Goal: Information Seeking & Learning: Learn about a topic

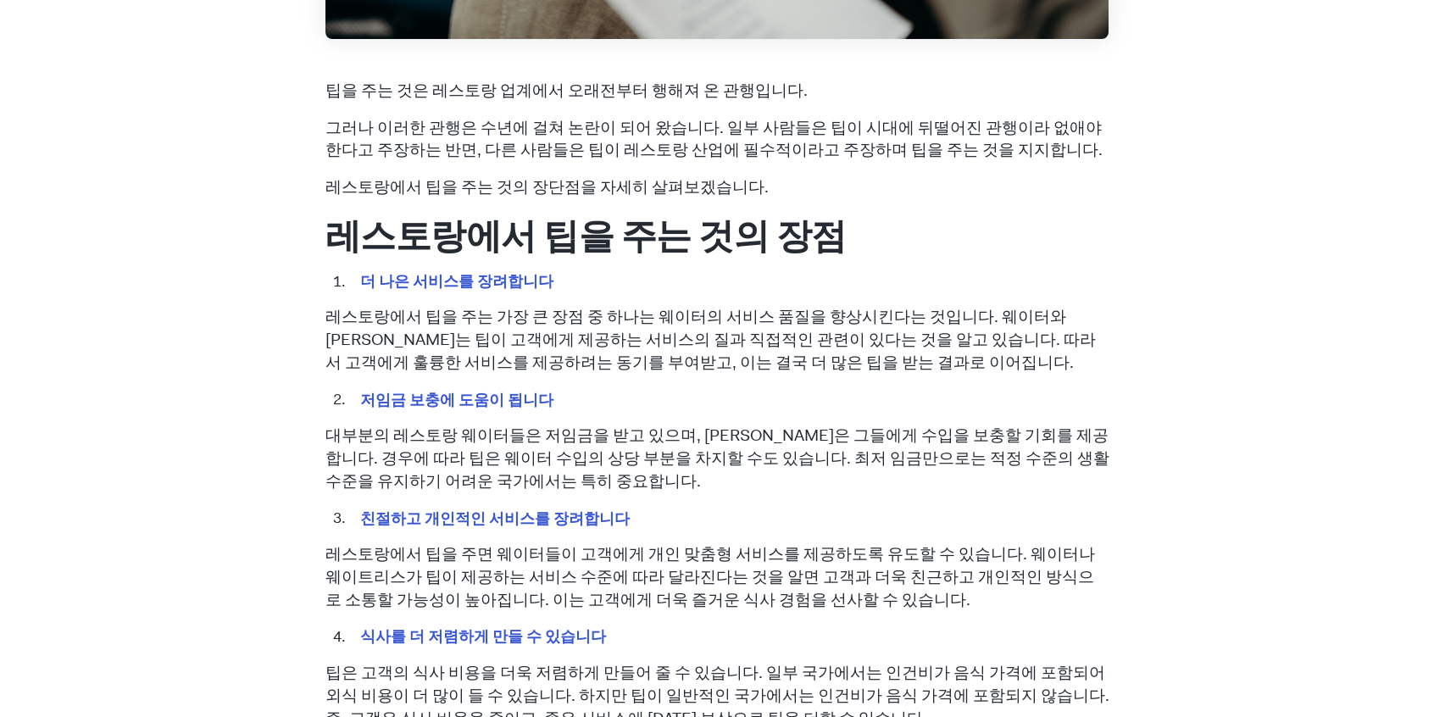
scroll to position [761, 0]
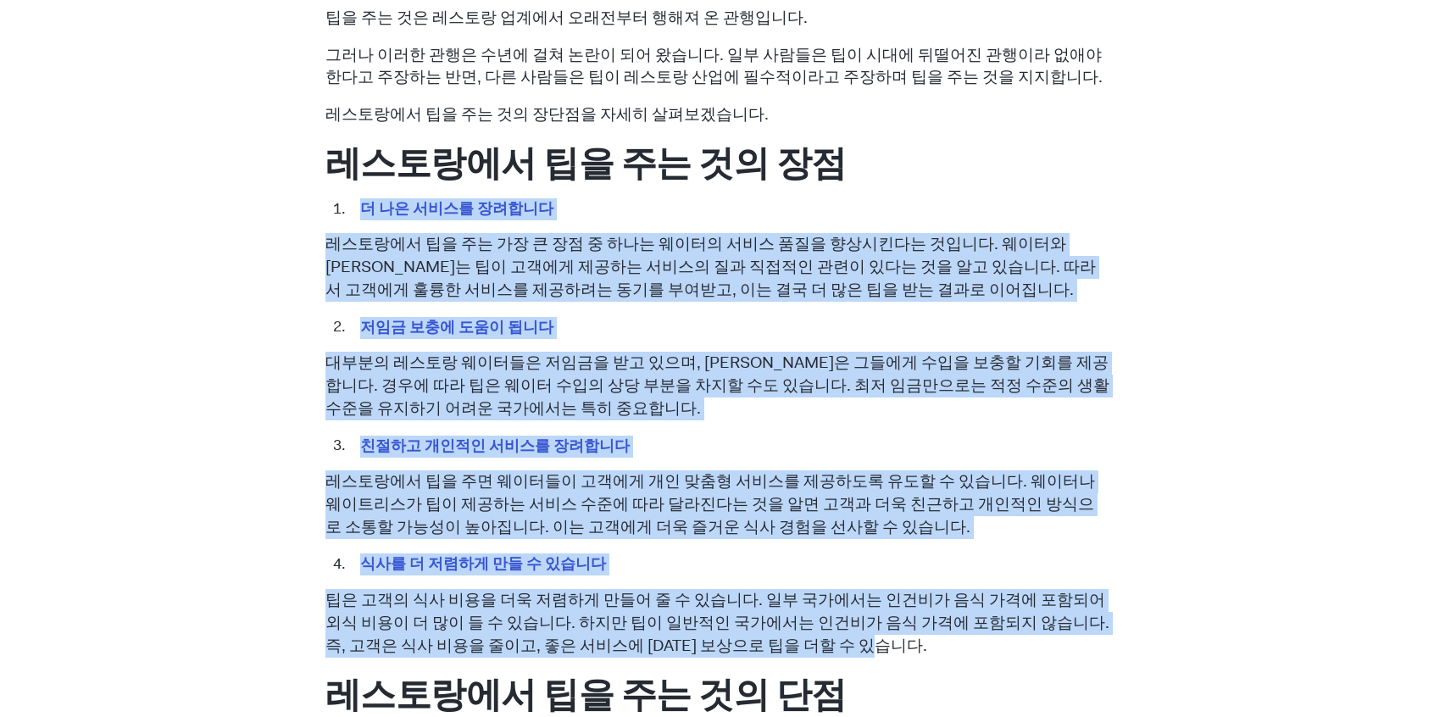
drag, startPoint x: 327, startPoint y: 197, endPoint x: 1076, endPoint y: 641, distance: 870.3
copy span "더 나은 서비스를 장려합니다 레스토랑에서 팁을 주는 가장 큰 장점 중 하나는 웨이터의 서비스 품질을 향상시킨다는 것입니다. 웨이터와 웨이트리스…"
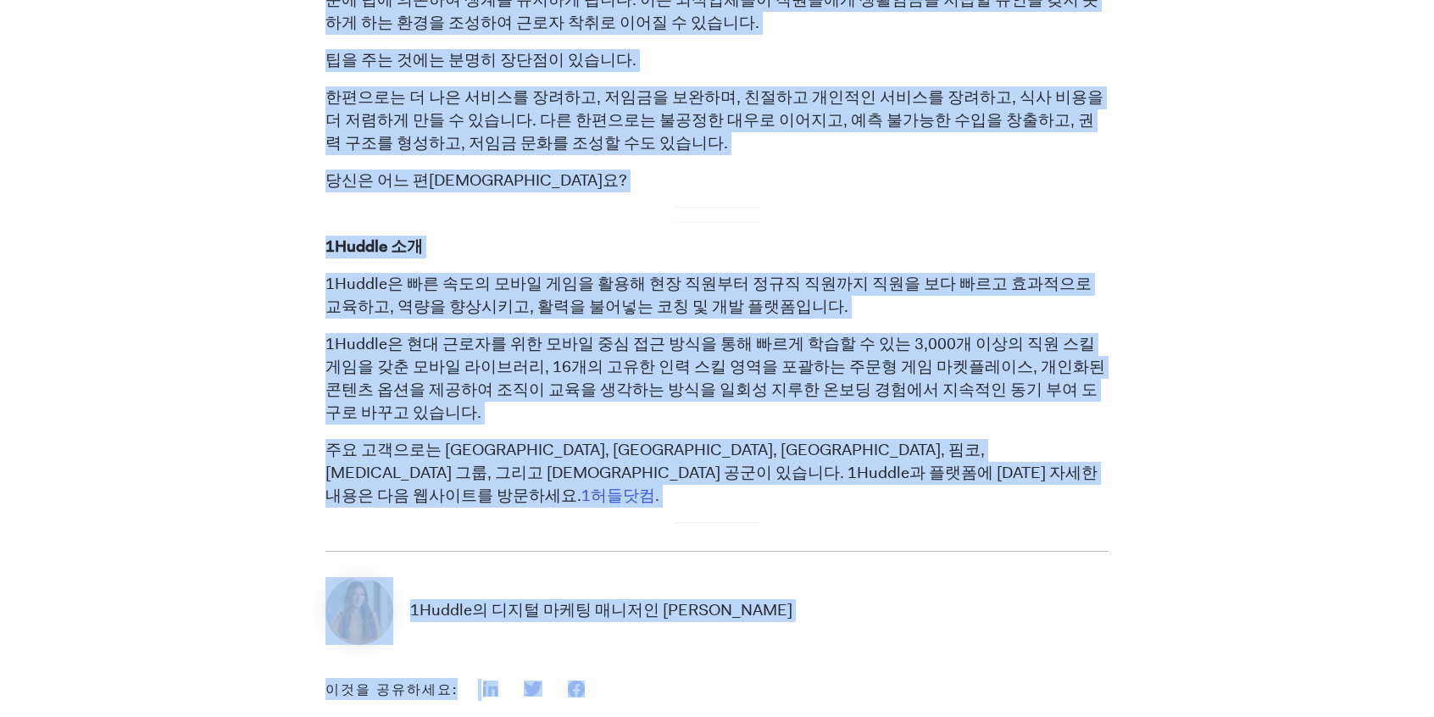
scroll to position [1917, 0]
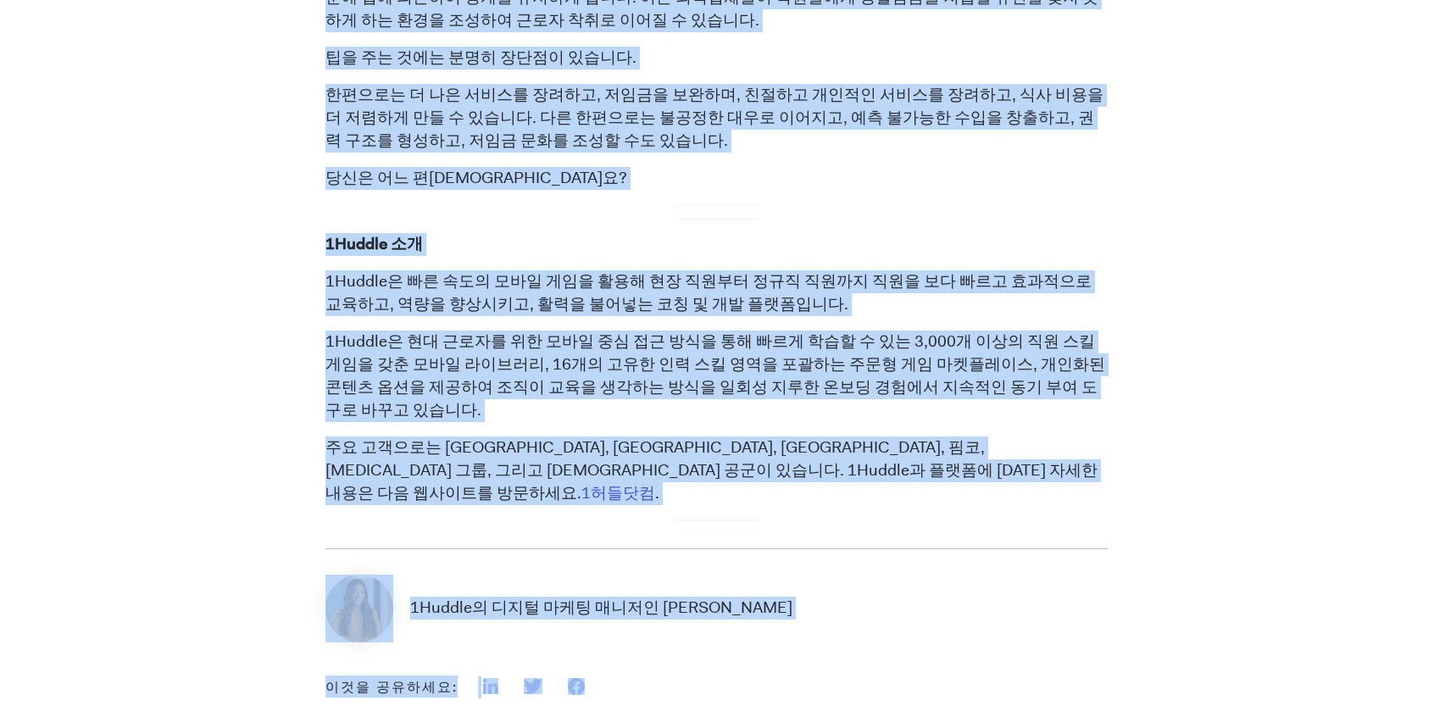
drag, startPoint x: 329, startPoint y: 221, endPoint x: 585, endPoint y: 142, distance: 268.1
copy span "불공정한 대우로 이어질 수 있습니다 팁의 가장 큰 단점 중 하나는 웨이터들에게 불공평한 대우를 초래할 수 있다는 것입니다. 고객은 제공된 서비…"
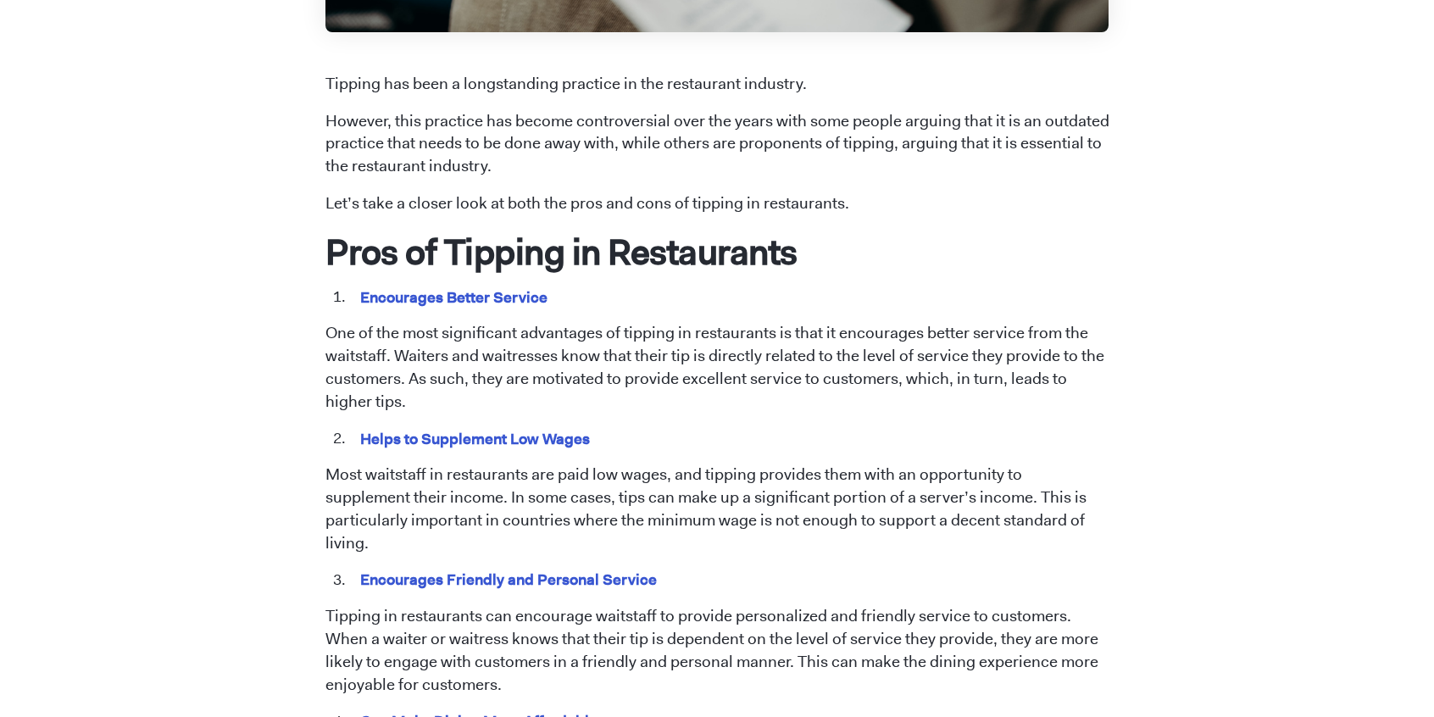
scroll to position [848, 0]
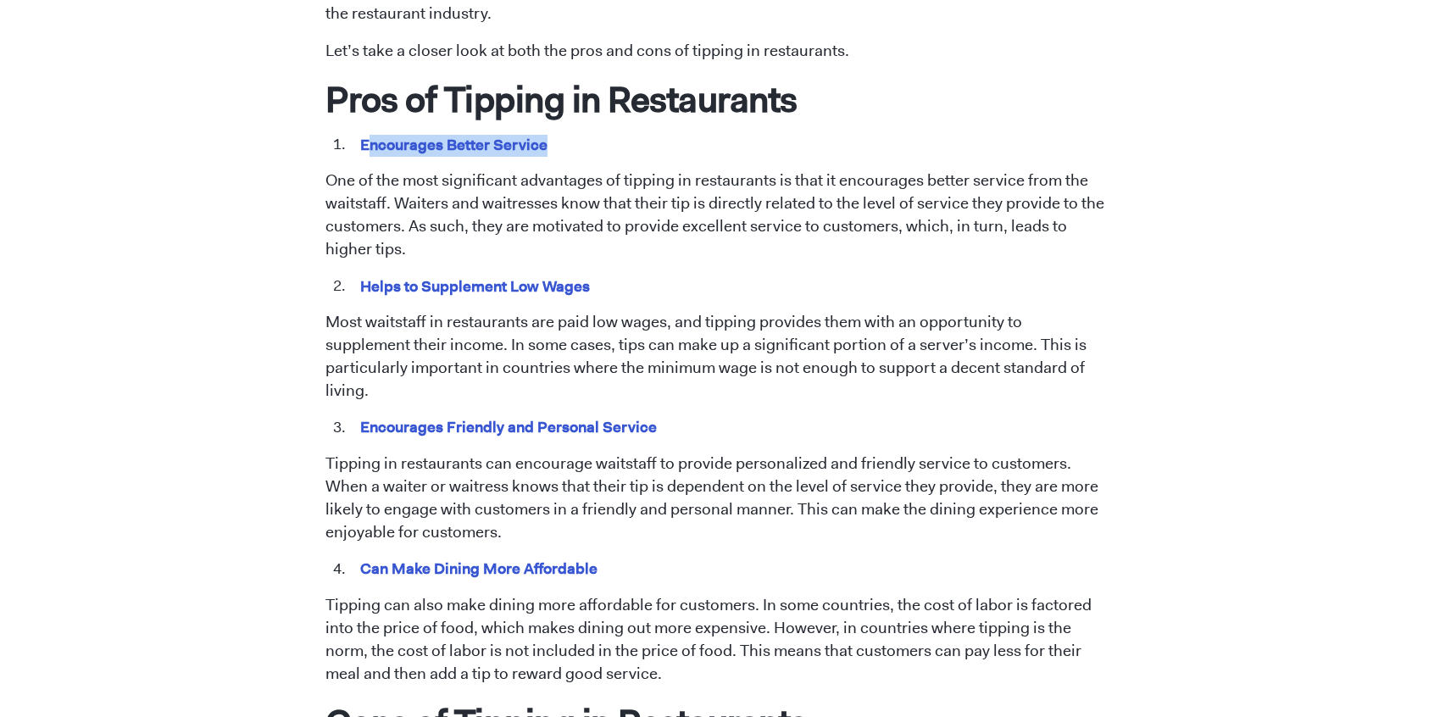
drag, startPoint x: 368, startPoint y: 138, endPoint x: 549, endPoint y: 134, distance: 181.4
drag, startPoint x: 359, startPoint y: 131, endPoint x: 573, endPoint y: 140, distance: 213.8
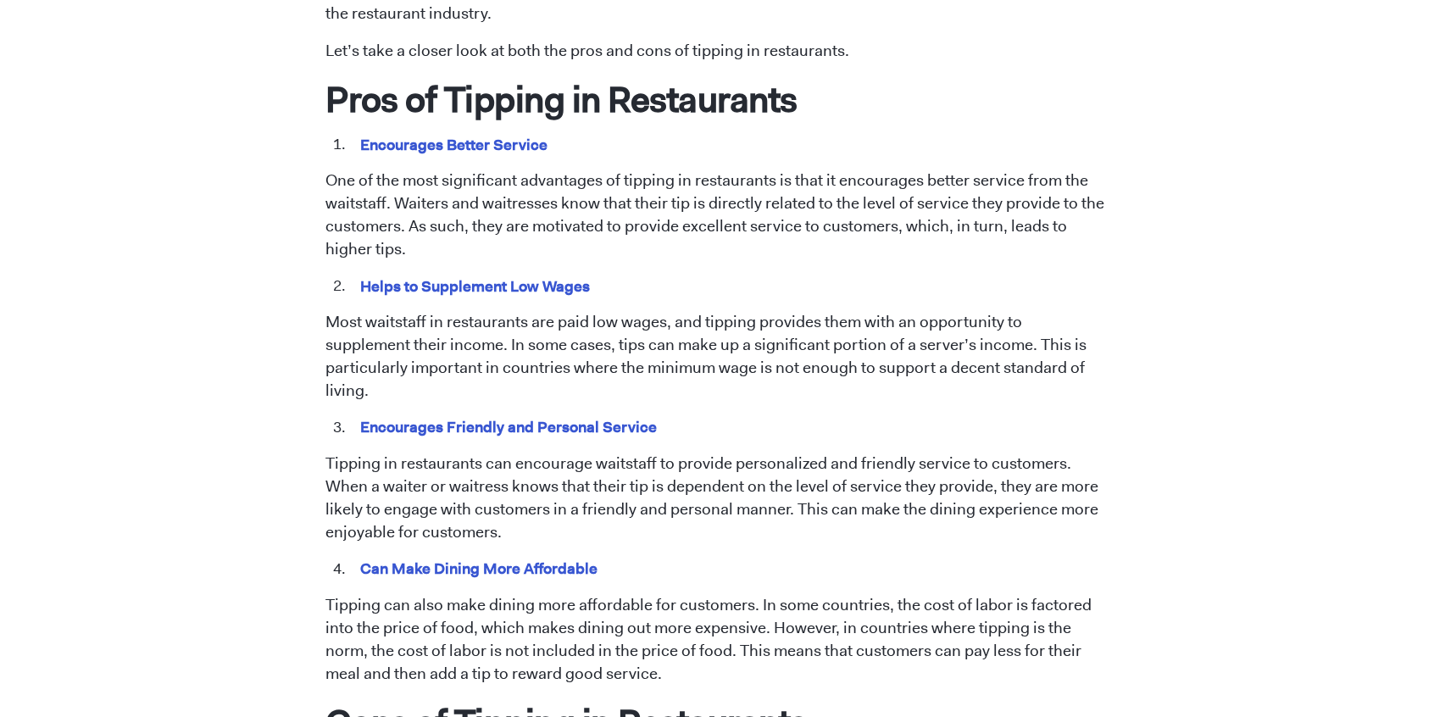
drag, startPoint x: 357, startPoint y: 139, endPoint x: 563, endPoint y: 136, distance: 206.0
click at [563, 134] on li "Encourages Better Service" at bounding box center [729, 145] width 760 height 22
copy mark "Encourages Better Service"
drag, startPoint x: 363, startPoint y: 287, endPoint x: 601, endPoint y: 270, distance: 238.8
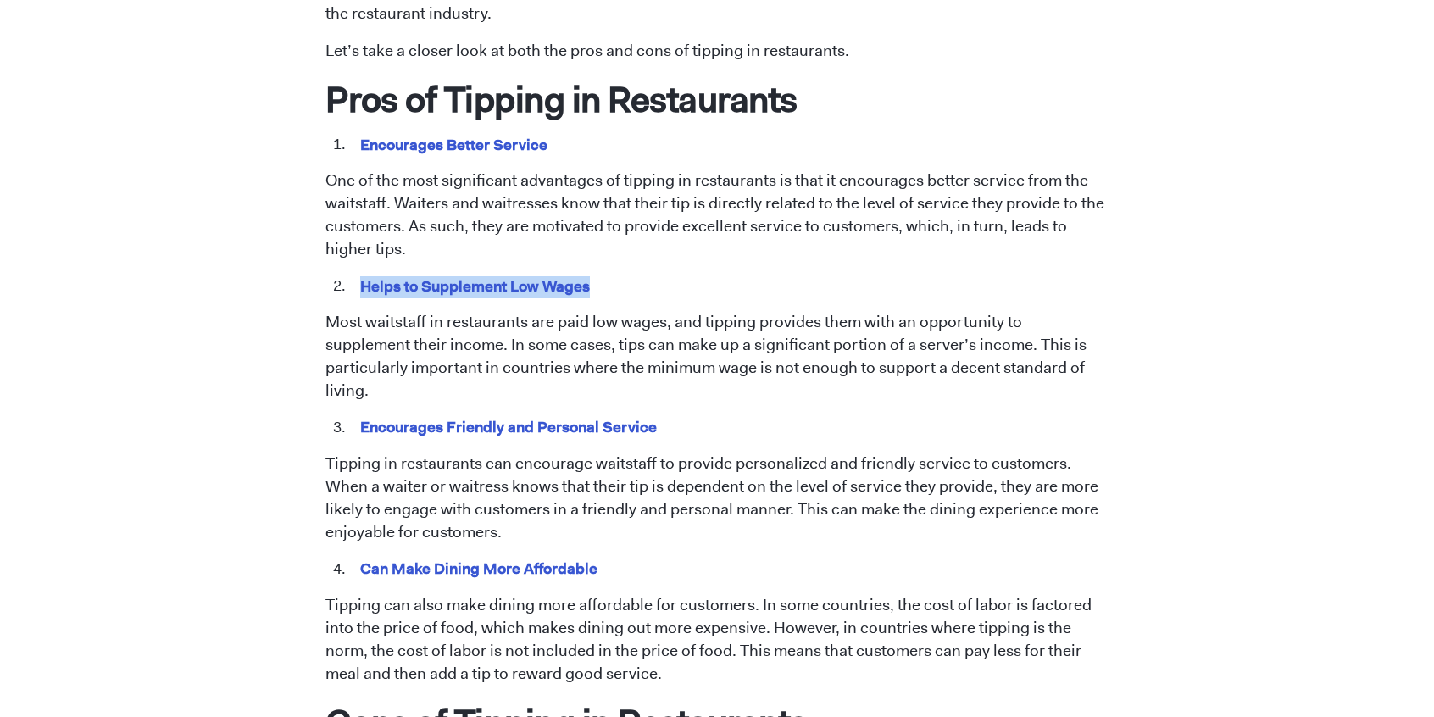
copy mark "Helps to Supplement Low Wages"
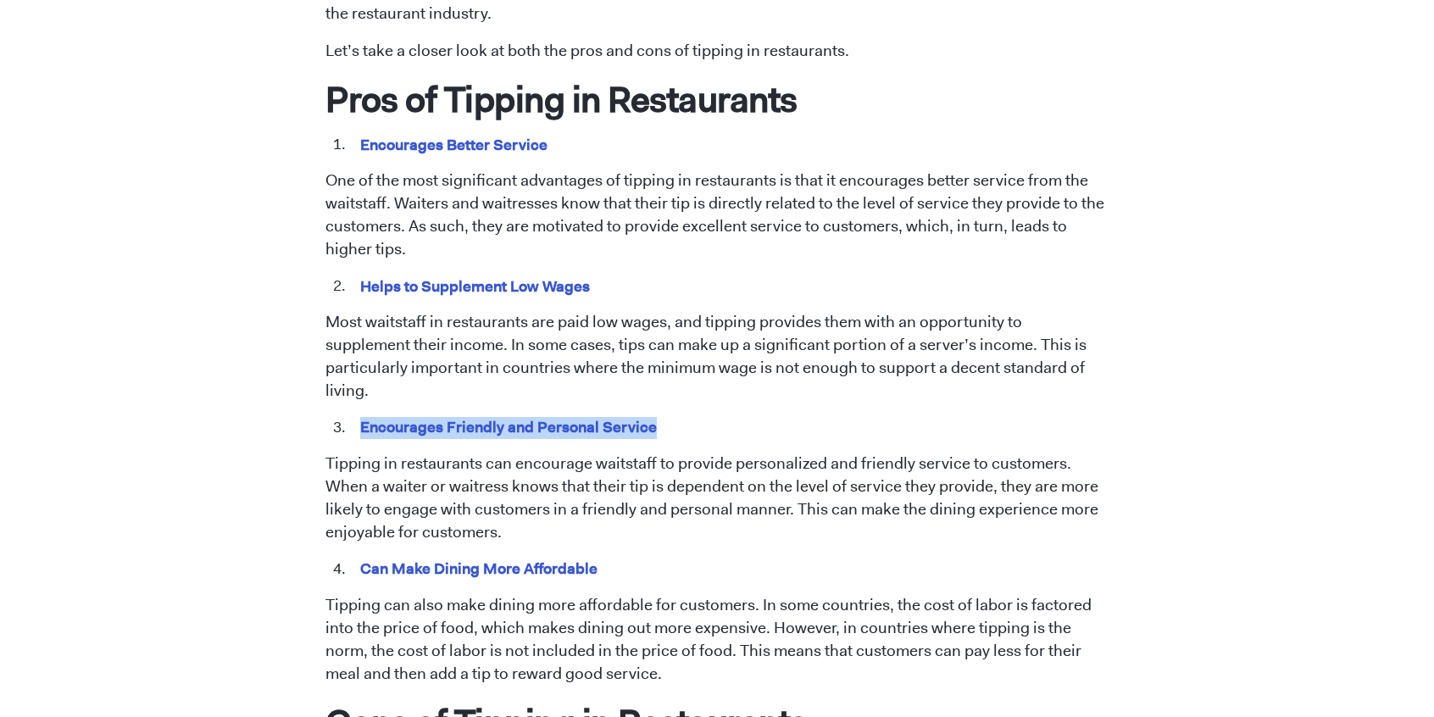
drag, startPoint x: 370, startPoint y: 392, endPoint x: 650, endPoint y: 401, distance: 280.7
click at [650, 417] on li "Encourages Friendly and Personal Service" at bounding box center [729, 428] width 760 height 22
copy mark "Encourages Friendly and Personal Service"
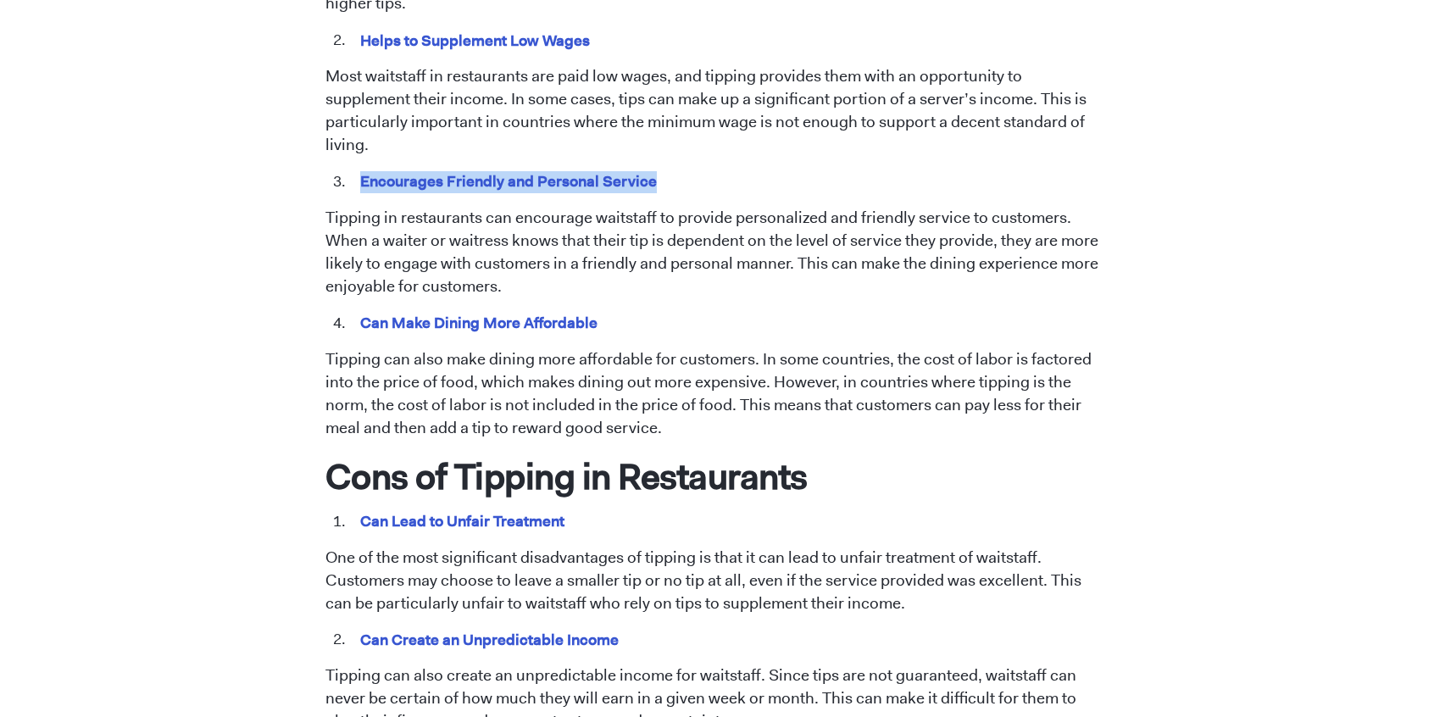
scroll to position [1102, 0]
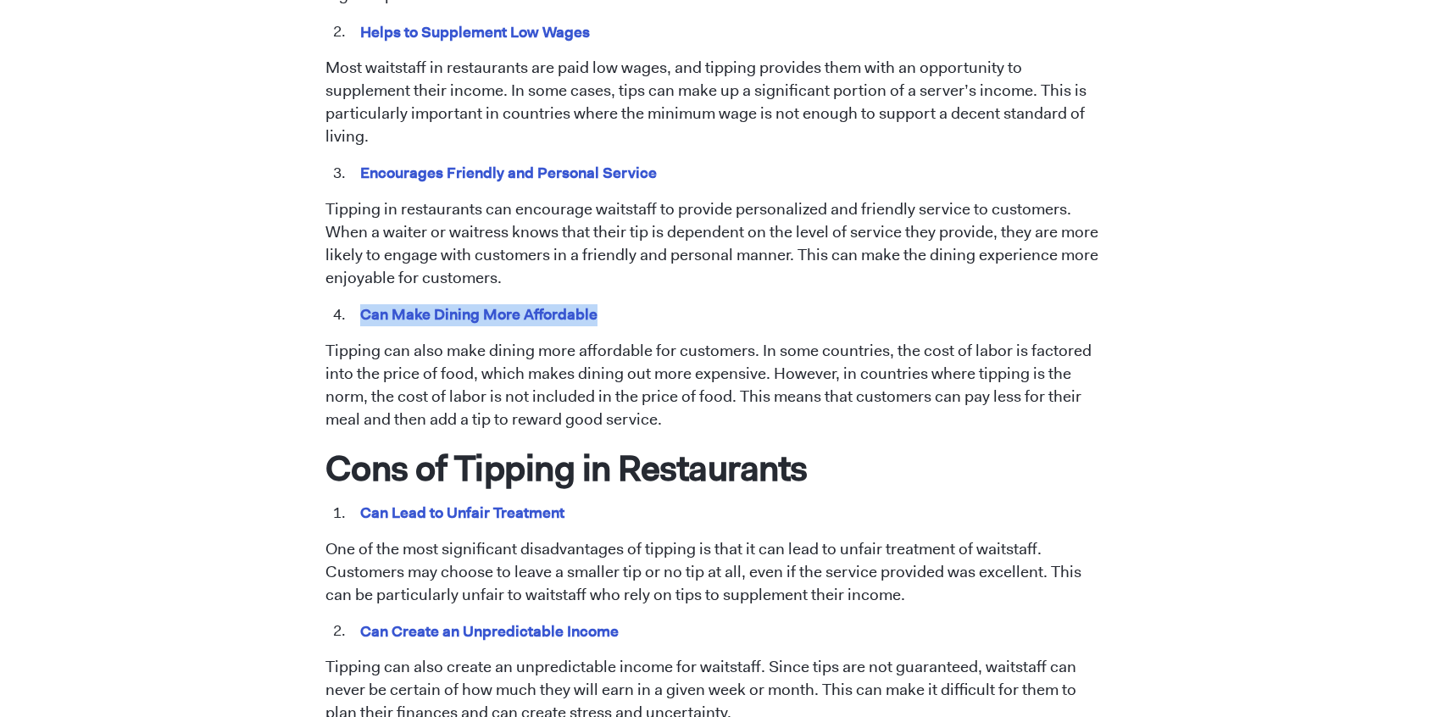
drag, startPoint x: 365, startPoint y: 288, endPoint x: 597, endPoint y: 281, distance: 231.5
click at [594, 301] on mark "Can Make Dining More Affordable" at bounding box center [479, 314] width 243 height 26
copy mark "Can Make Dining More Affordable"
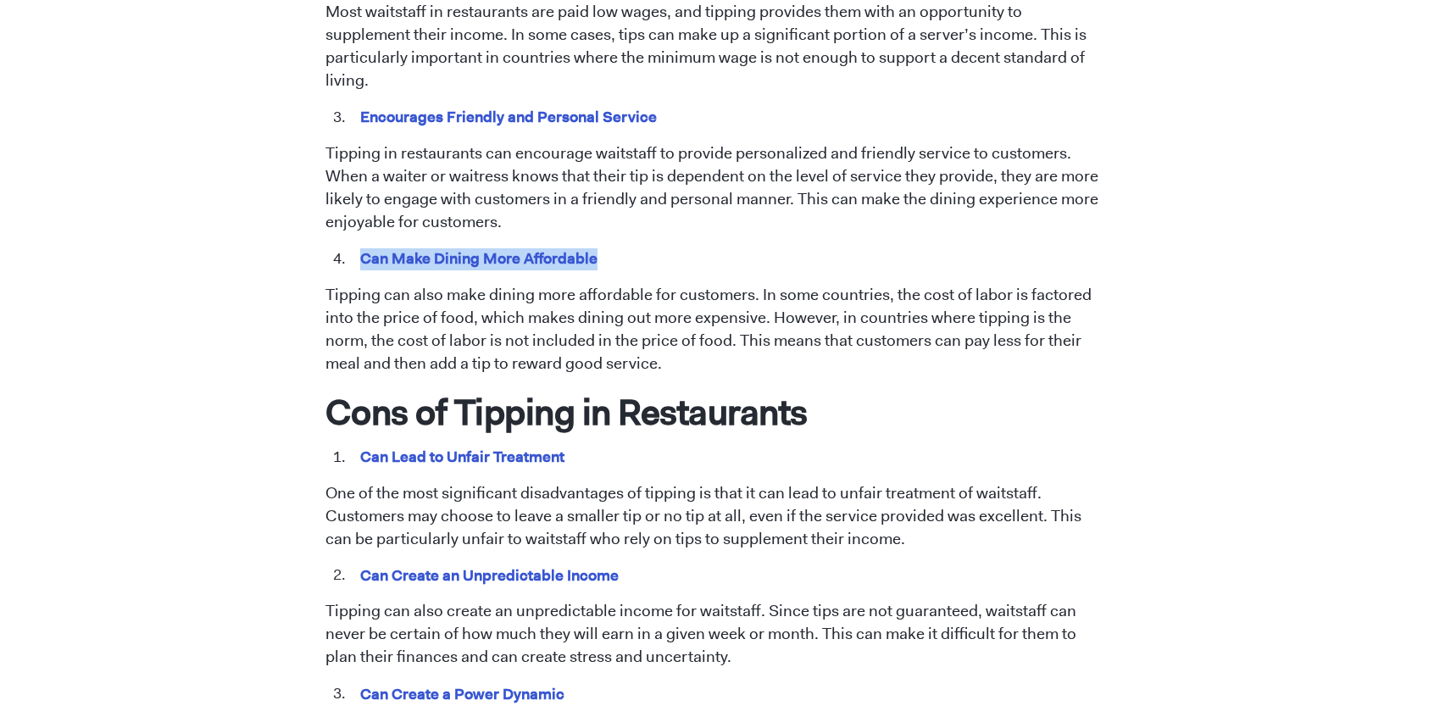
scroll to position [1356, 0]
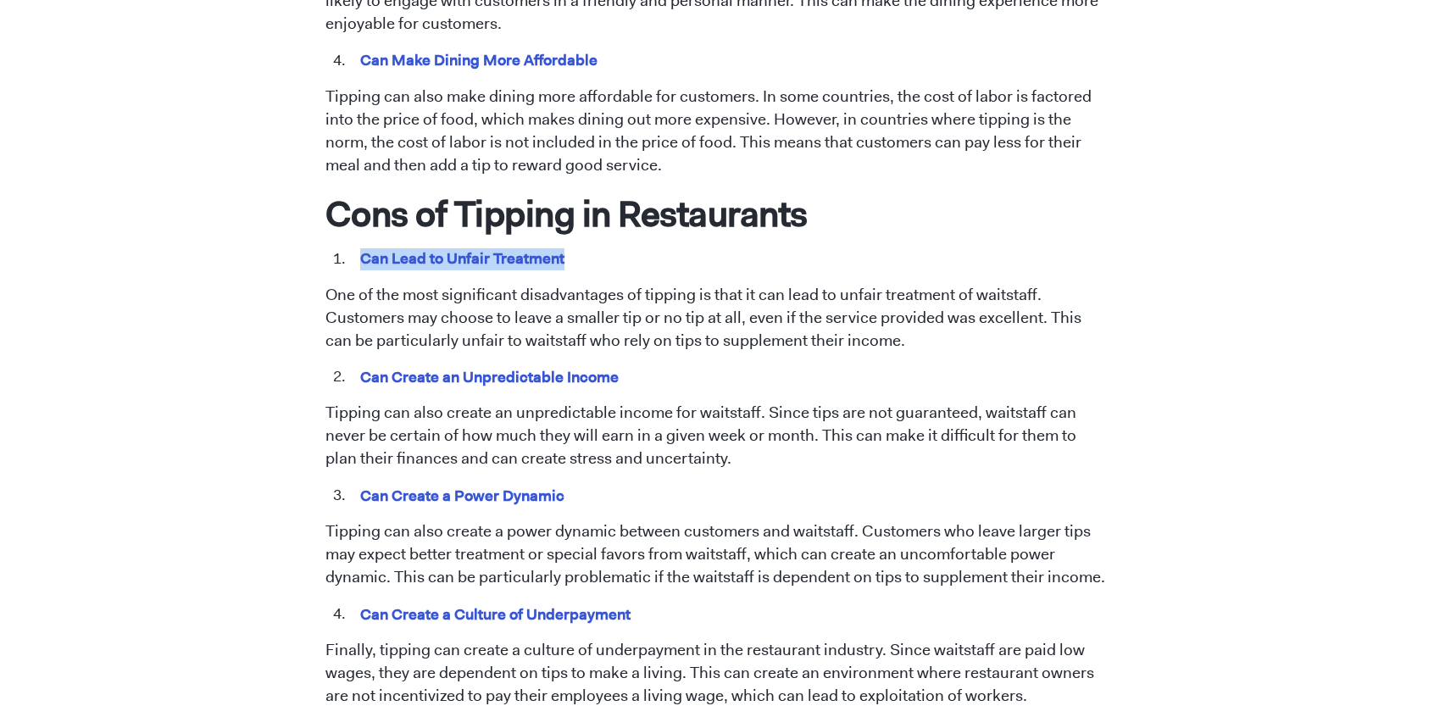
drag, startPoint x: 354, startPoint y: 231, endPoint x: 563, endPoint y: 232, distance: 208.5
click at [563, 248] on li "Can Lead to Unfair Treatment" at bounding box center [729, 259] width 760 height 22
copy mark "Can Lead to Unfair Treatment"
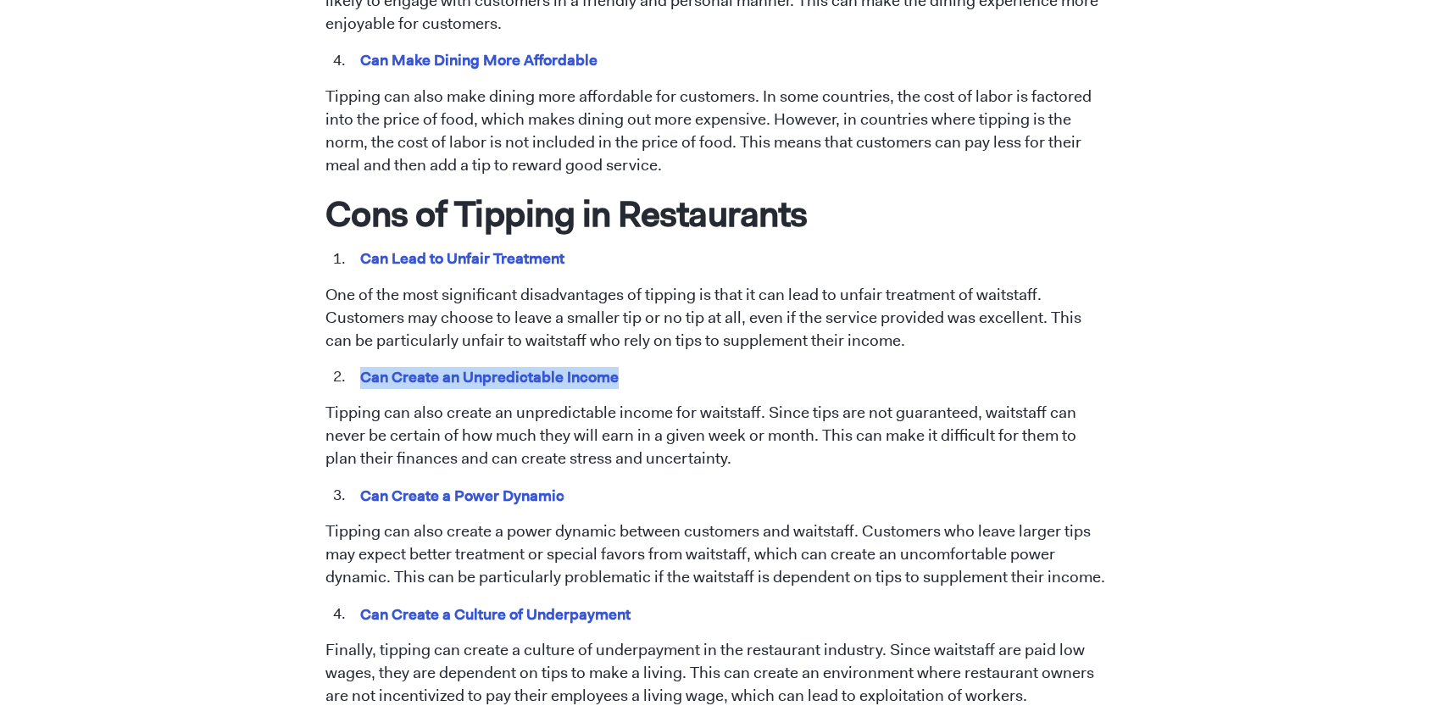
drag, startPoint x: 359, startPoint y: 352, endPoint x: 629, endPoint y: 340, distance: 269.8
click at [629, 340] on span "Tipping has been a longstanding practice in the restaurant industry. However, t…" at bounding box center [717, 300] width 784 height 1776
copy mark "Can Create an Unpredictable Income"
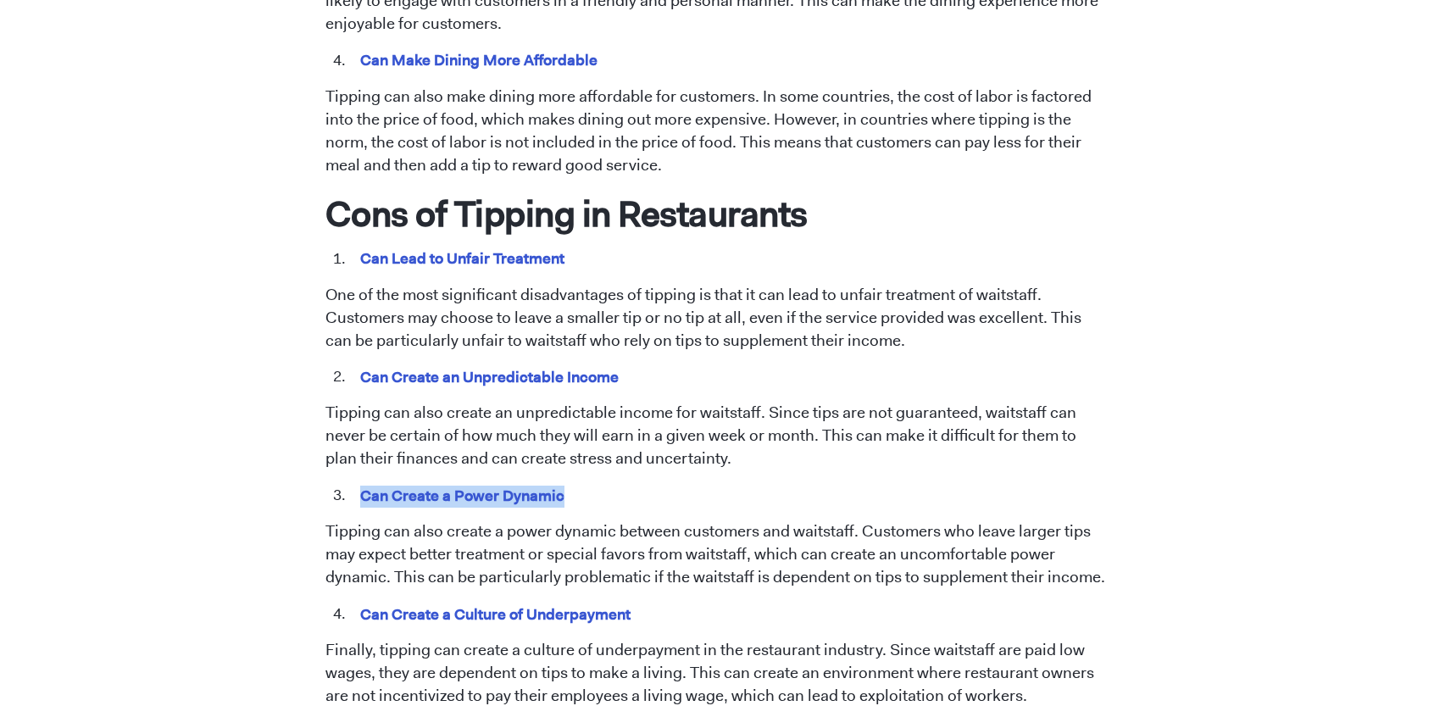
drag, startPoint x: 362, startPoint y: 466, endPoint x: 562, endPoint y: 460, distance: 200.1
click at [562, 482] on mark "Can Create a Power Dynamic" at bounding box center [463, 495] width 210 height 26
copy mark "Can Create a Power Dynamic"
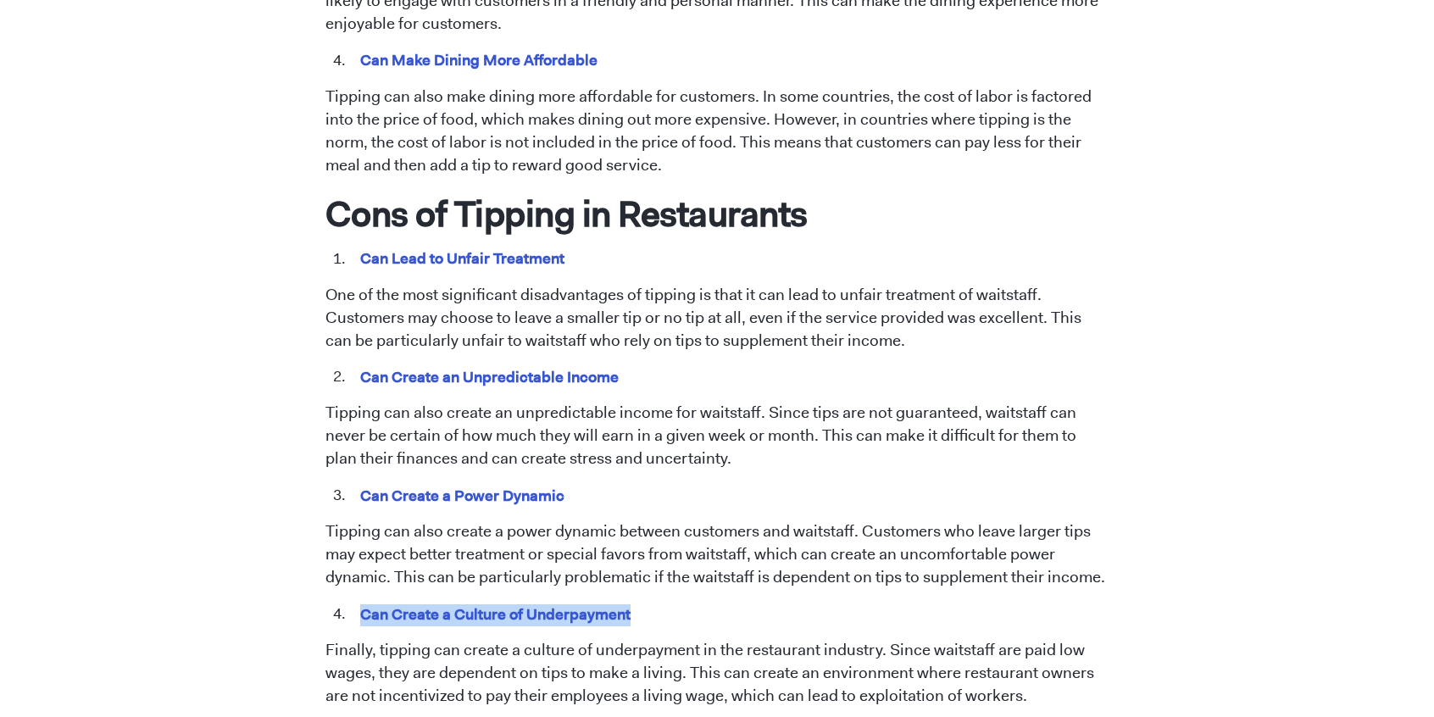
drag, startPoint x: 352, startPoint y: 590, endPoint x: 666, endPoint y: 537, distance: 318.8
click at [651, 603] on li "Can Create a Culture of Underpayment" at bounding box center [729, 614] width 760 height 22
copy mark "Can Create a Culture of Underpayment"
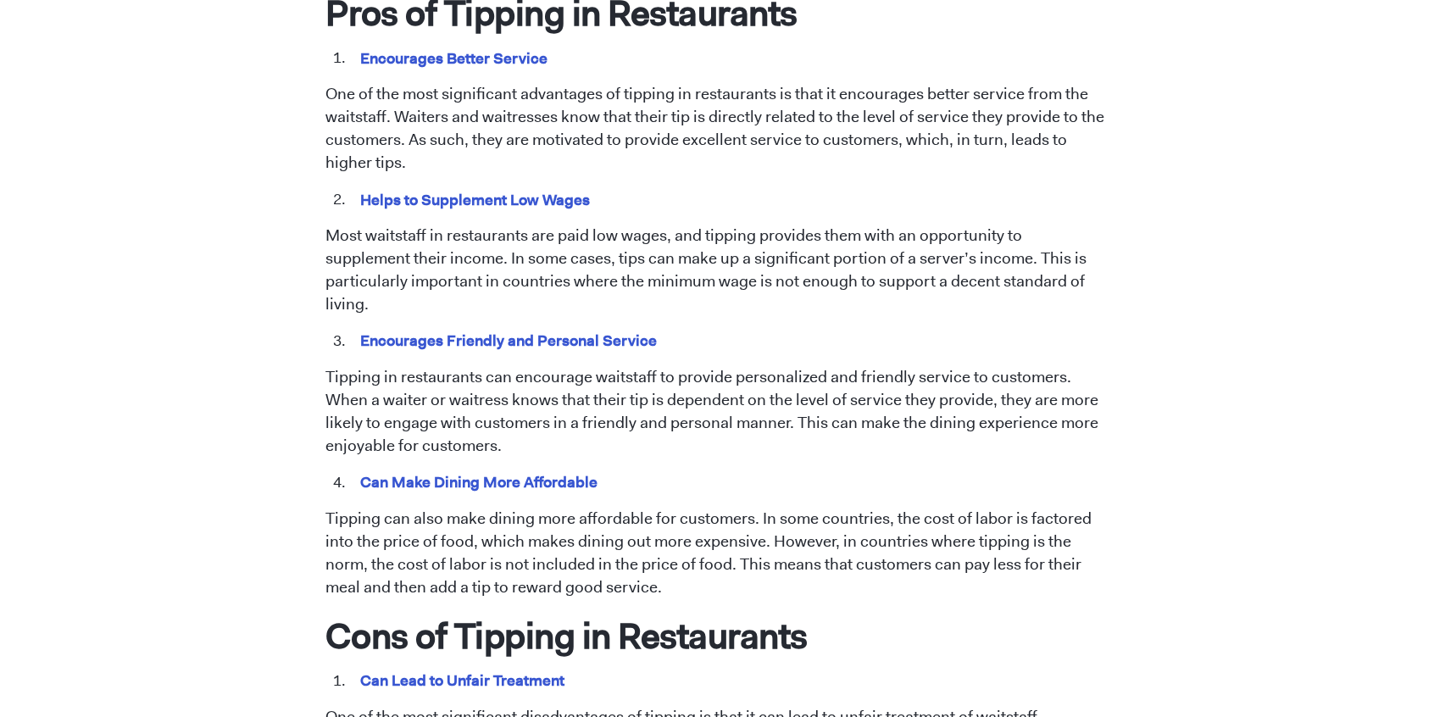
scroll to position [932, 0]
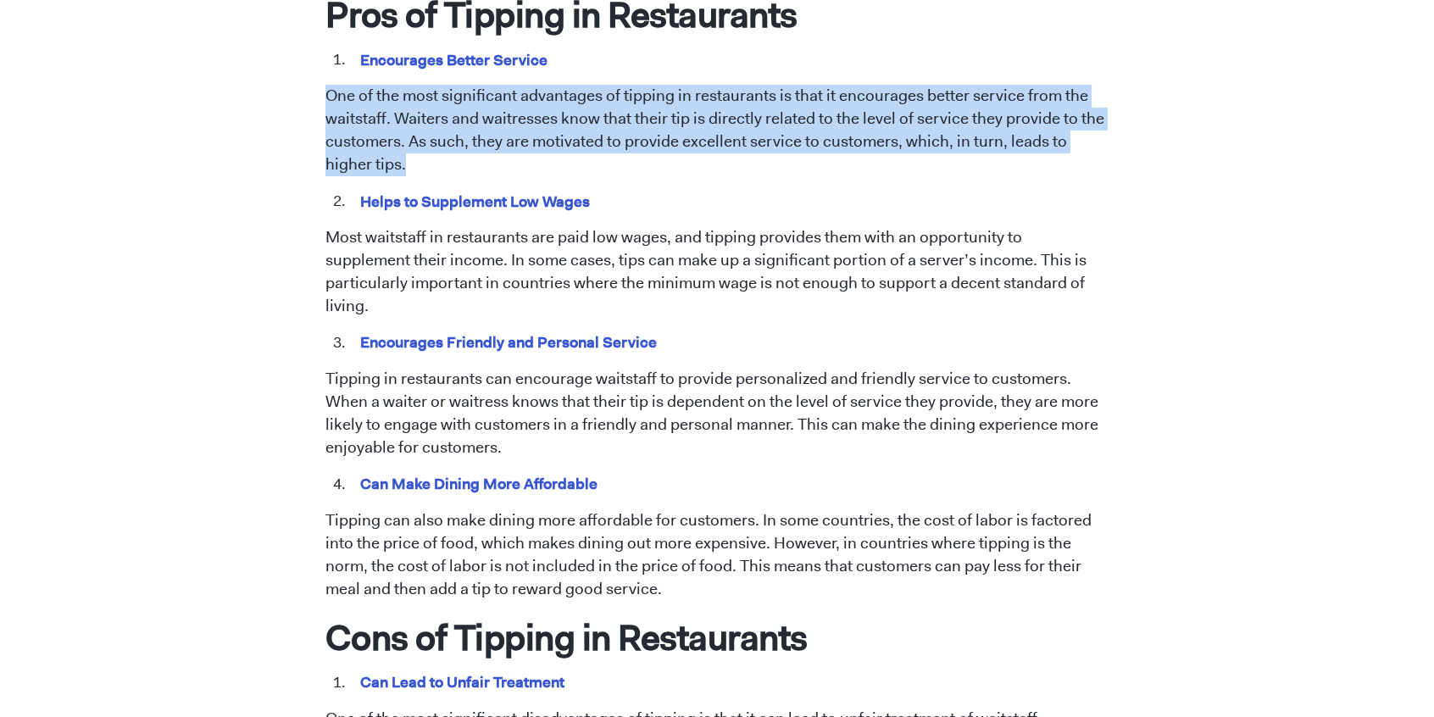
drag, startPoint x: 324, startPoint y: 94, endPoint x: 453, endPoint y: 175, distance: 152.4
click at [453, 175] on div "[DATE] Tipping in Restaurants: Pros and Cons [PERSON_NAME] Tipping has been a l…" at bounding box center [717, 511] width 966 height 2628
copy p "One of the most significant advantages of tipping in restaurants is that it enc…"
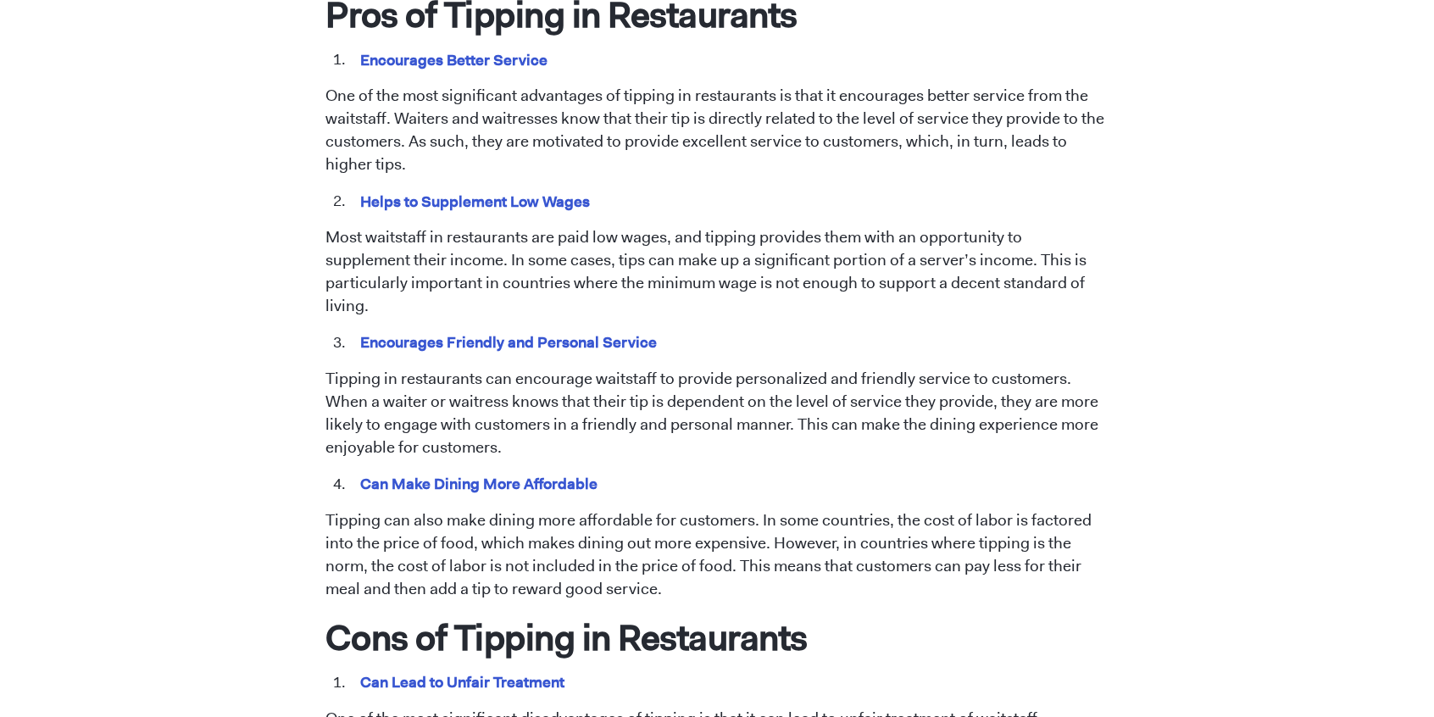
drag, startPoint x: 129, startPoint y: 327, endPoint x: 152, endPoint y: 296, distance: 38.8
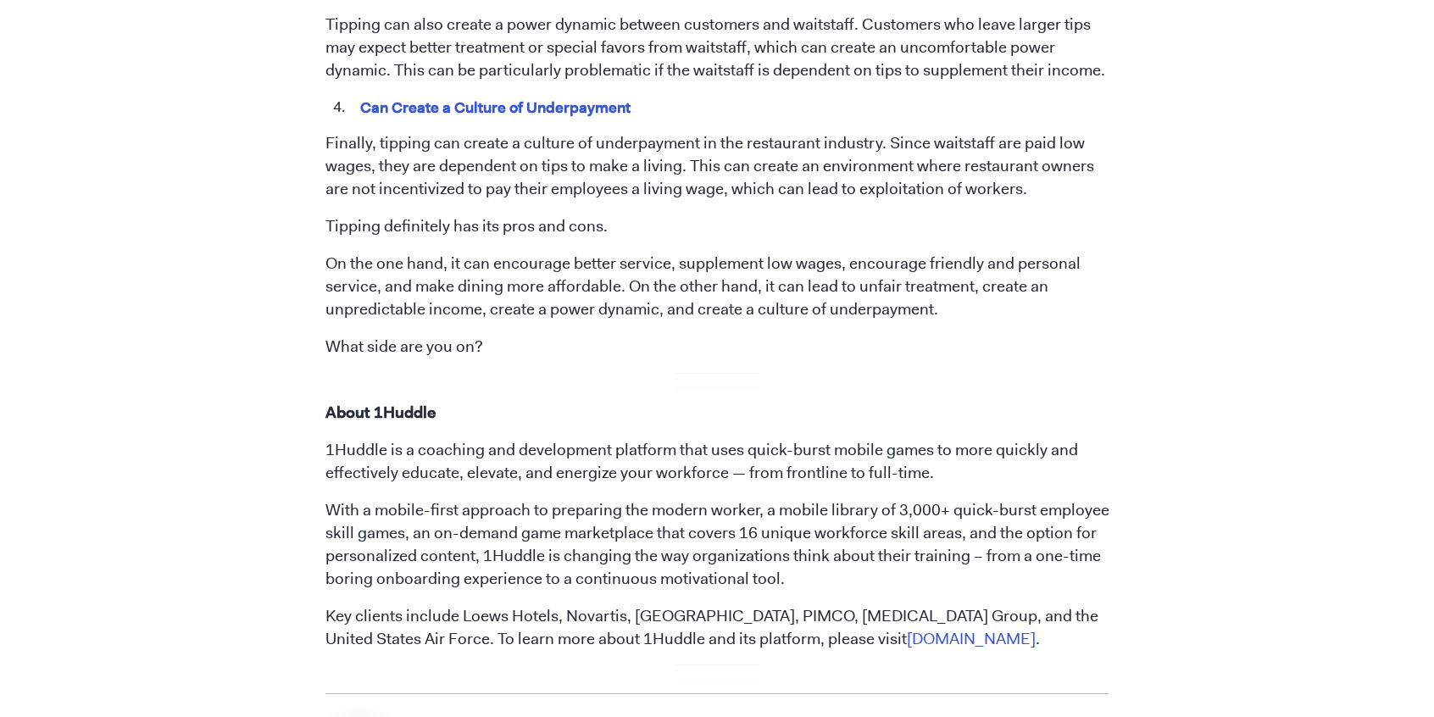
scroll to position [1099, 0]
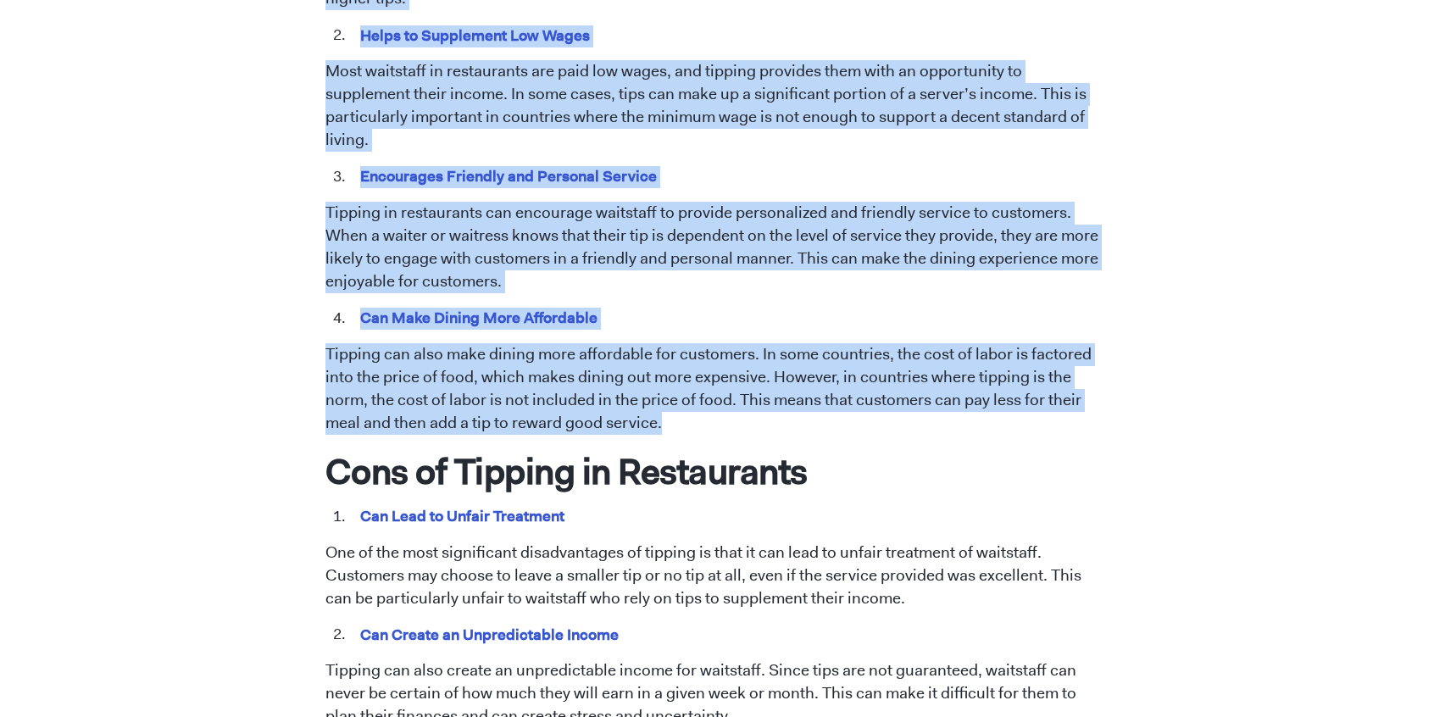
drag, startPoint x: 331, startPoint y: 52, endPoint x: 598, endPoint y: 399, distance: 438.2
click at [598, 399] on span "Tipping has been a longstanding practice in the restaurant industry. However, t…" at bounding box center [717, 557] width 784 height 1776
copy span "Loremipsum Dolors Ametcon Adi el sed doei temporincid utlaboreet do magnaal en …"
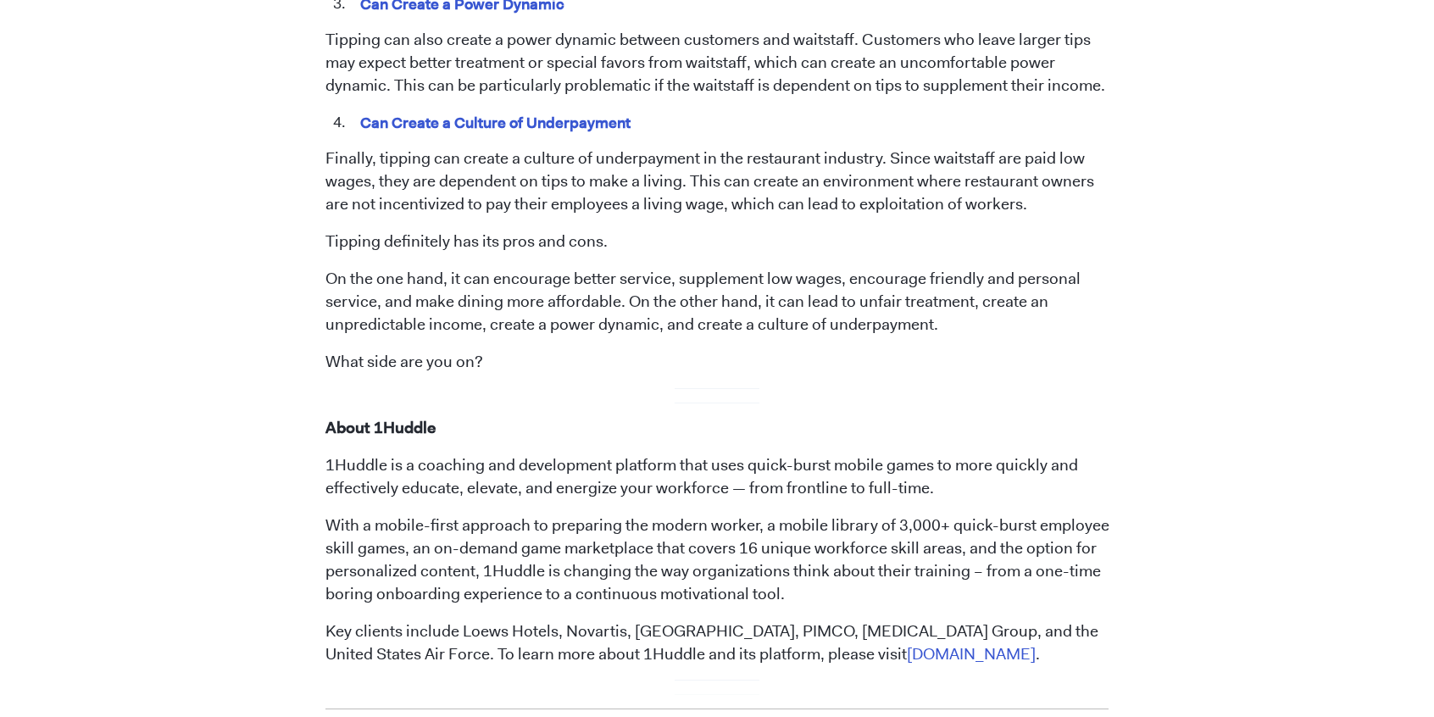
scroll to position [1758, 0]
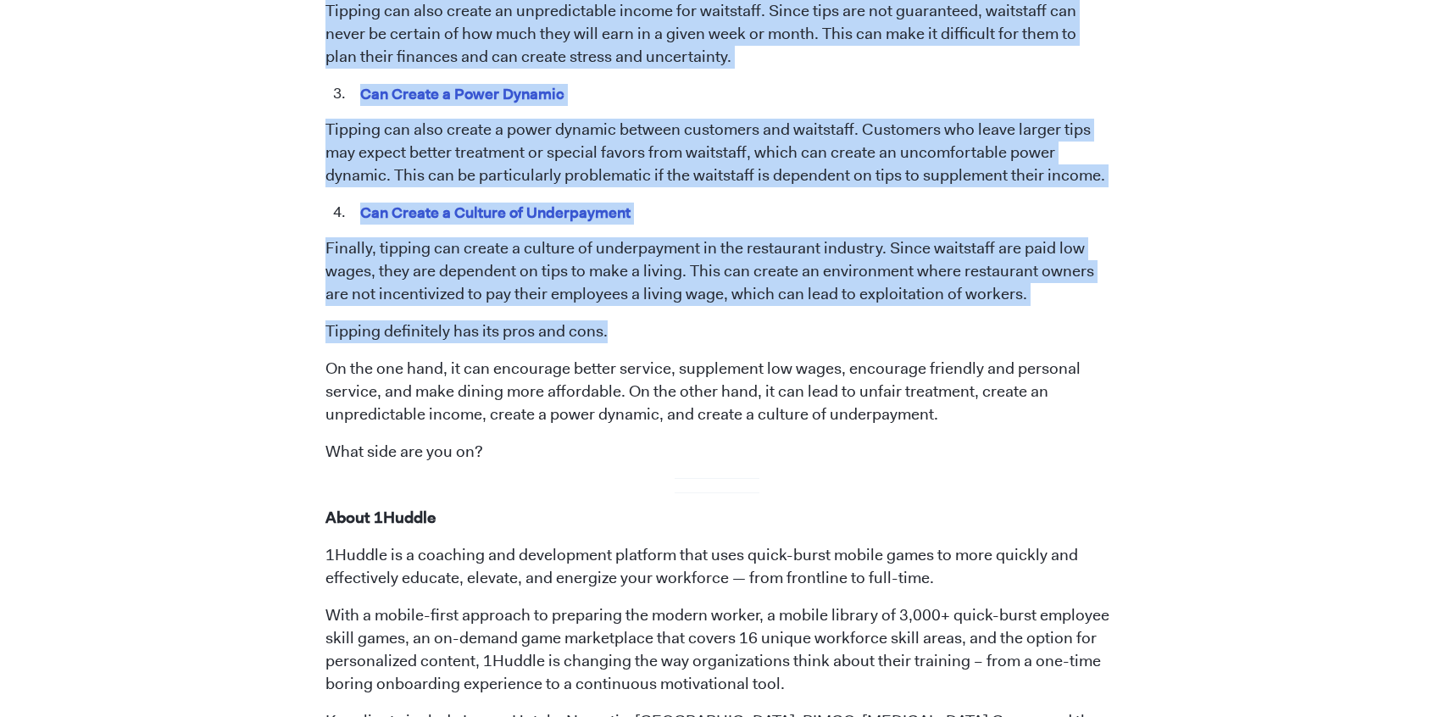
drag, startPoint x: 326, startPoint y: 321, endPoint x: 603, endPoint y: 311, distance: 277.4
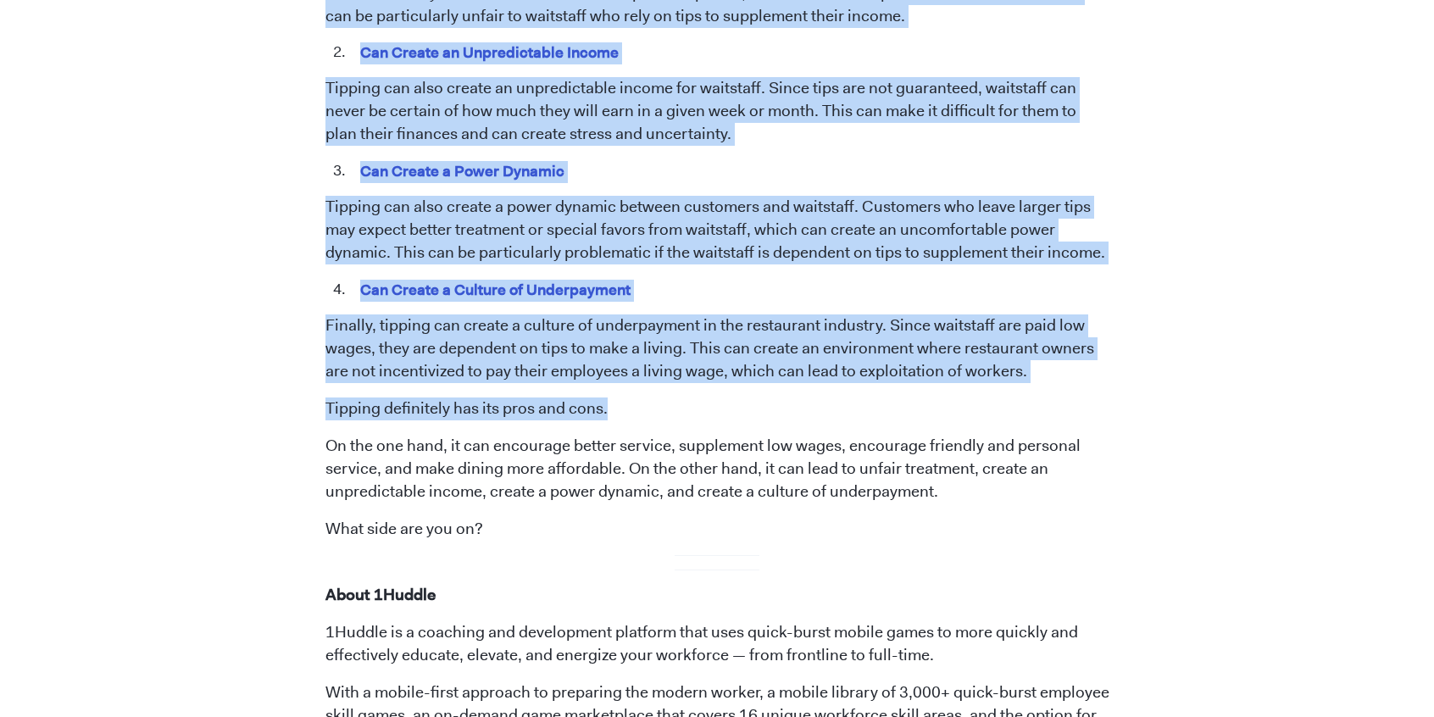
scroll to position [1588, 0]
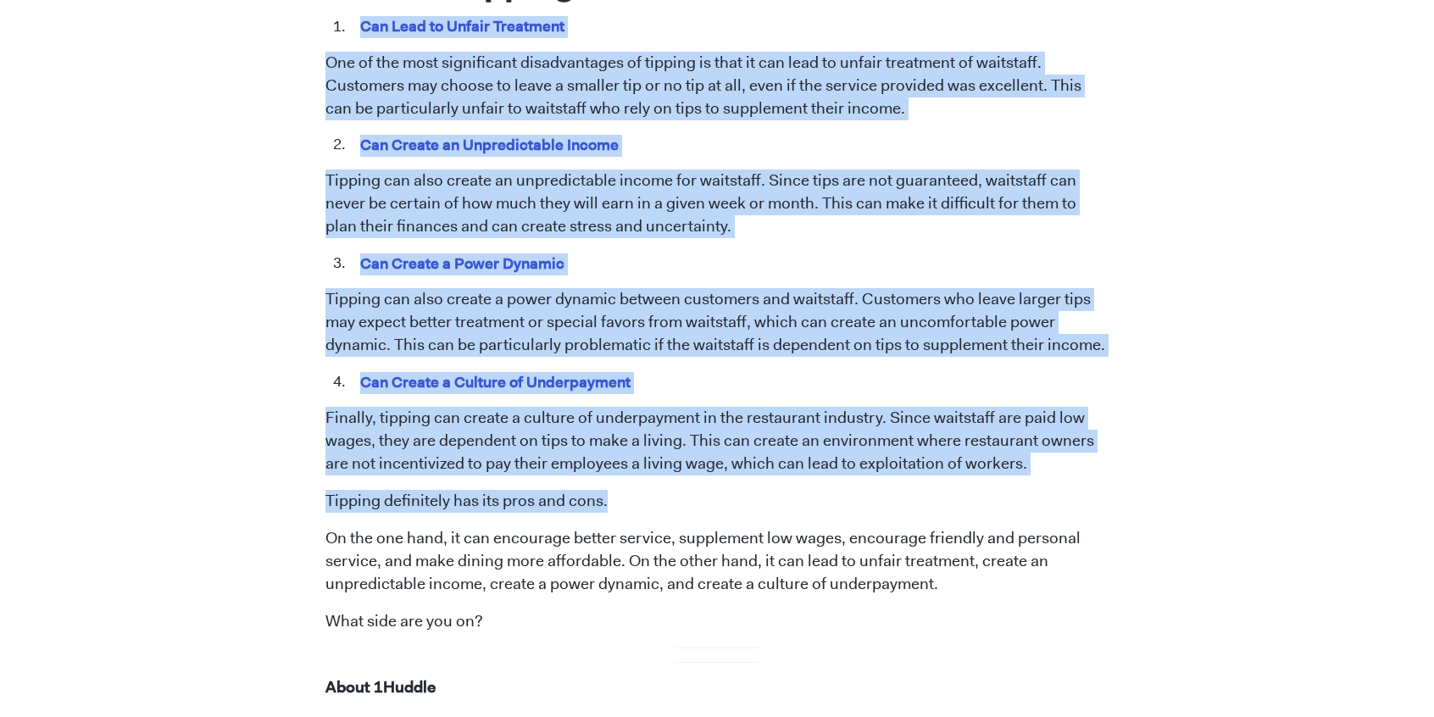
click at [161, 156] on div "[DATE] Tipping in Restaurants: Pros and Cons [PERSON_NAME] Tipping has been a l…" at bounding box center [717, 100] width 1434 height 3119
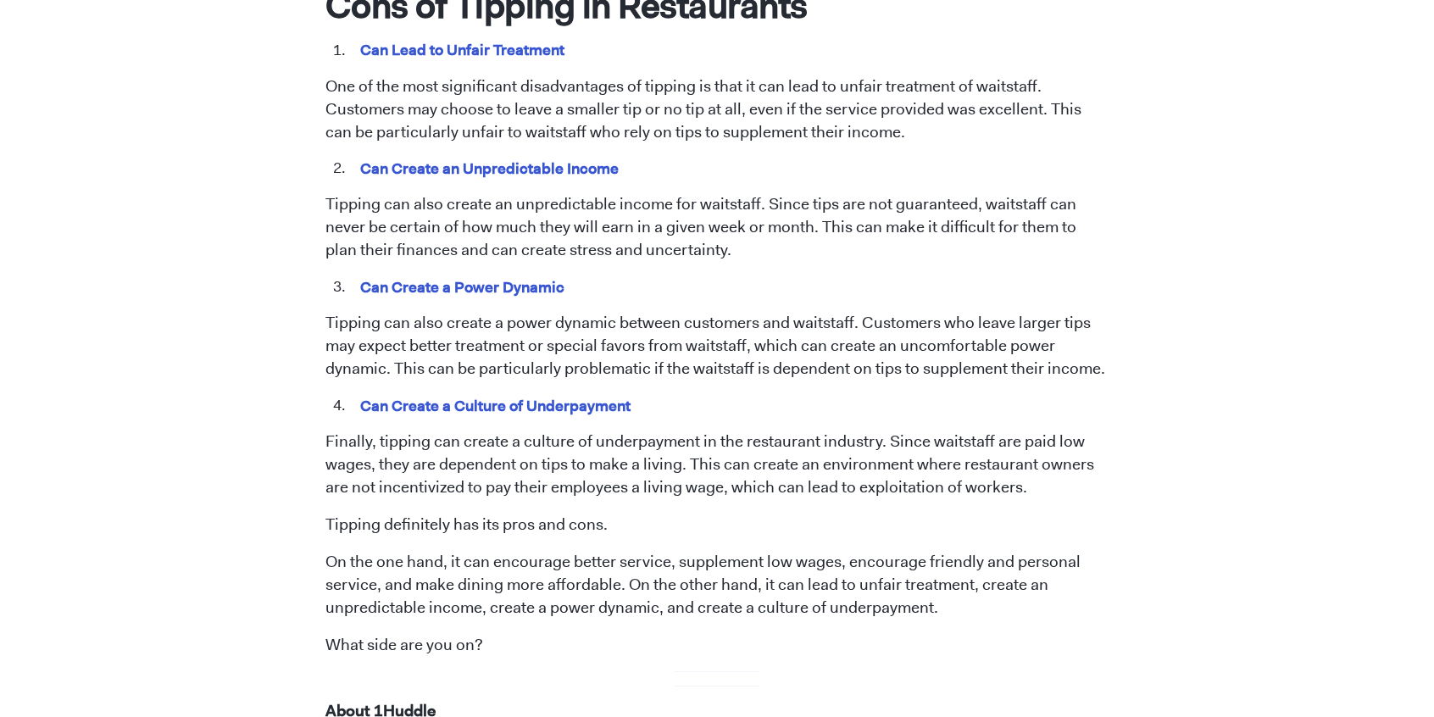
scroll to position [1504, 0]
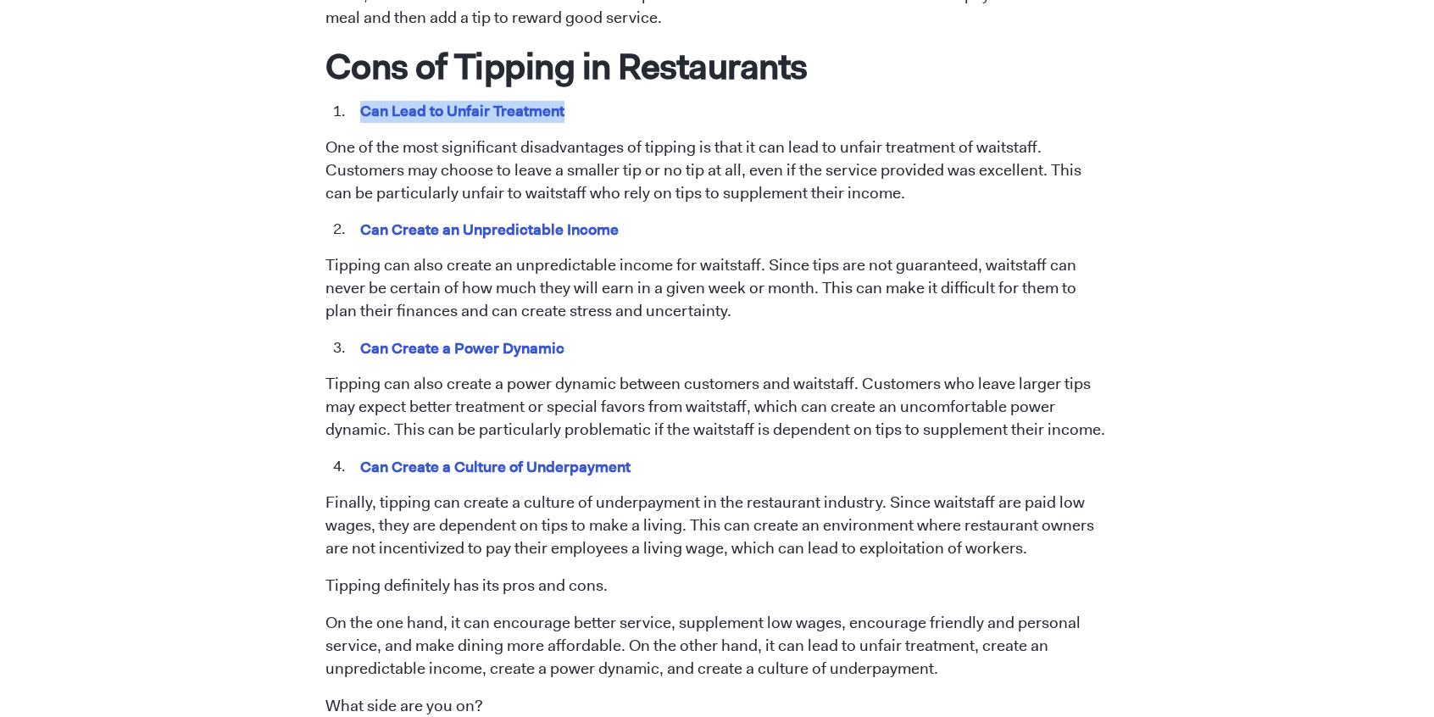
drag, startPoint x: 358, startPoint y: 87, endPoint x: 559, endPoint y: 69, distance: 202.6
click at [563, 69] on span "Tipping has been a longstanding practice in the restaurant industry. However, t…" at bounding box center [717, 152] width 784 height 1776
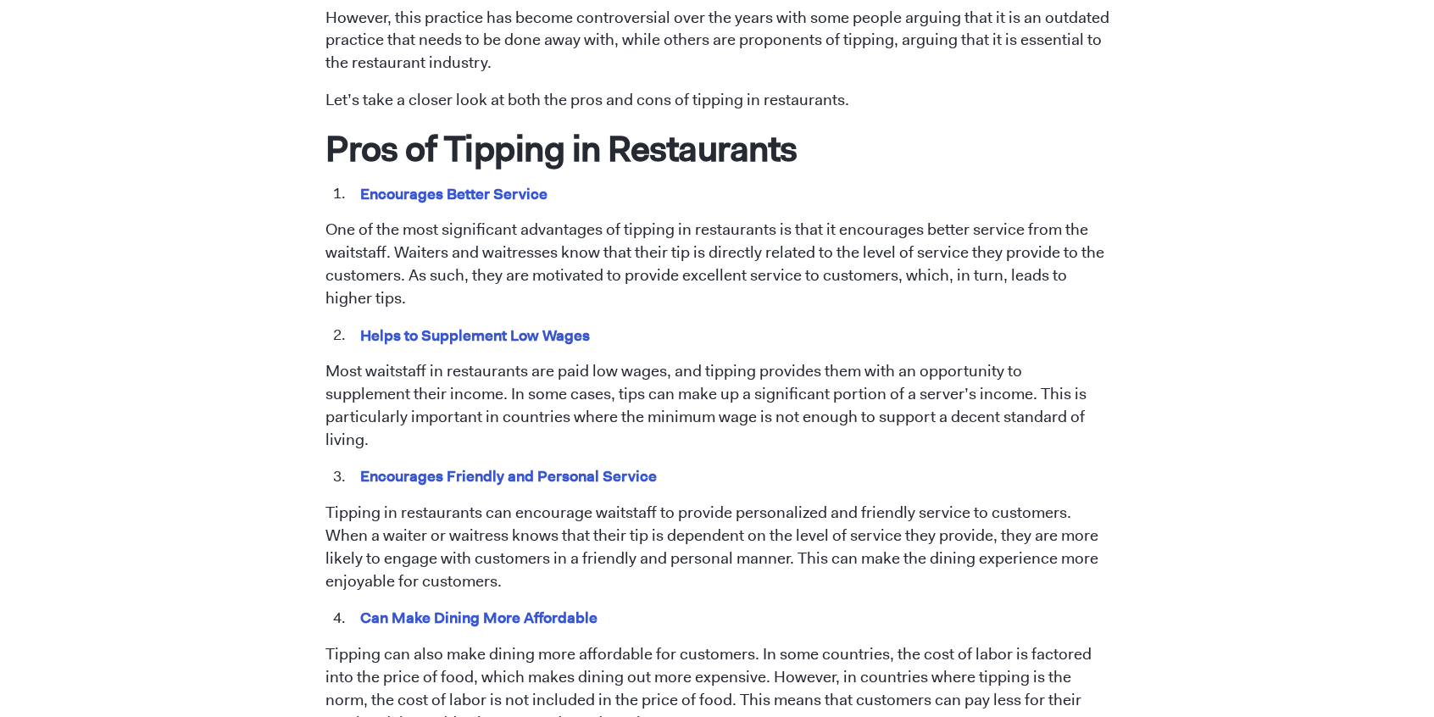
scroll to position [800, 0]
